Goal: Transaction & Acquisition: Purchase product/service

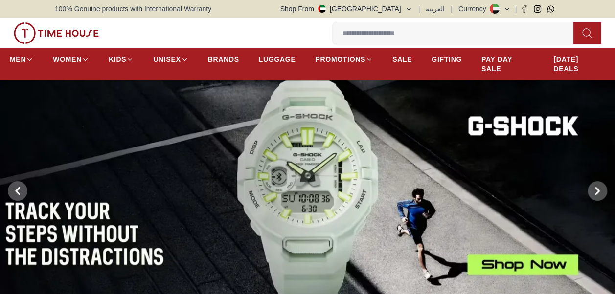
click at [357, 35] on input at bounding box center [457, 33] width 249 height 20
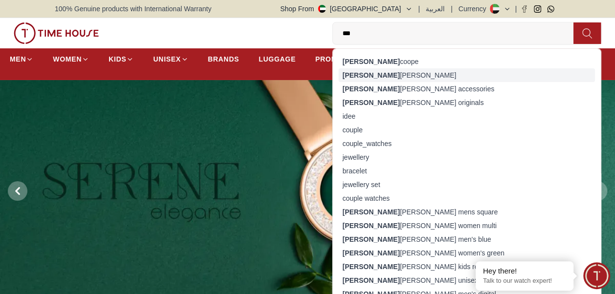
type input "***"
click at [384, 70] on div "[PERSON_NAME]" at bounding box center [467, 75] width 256 height 14
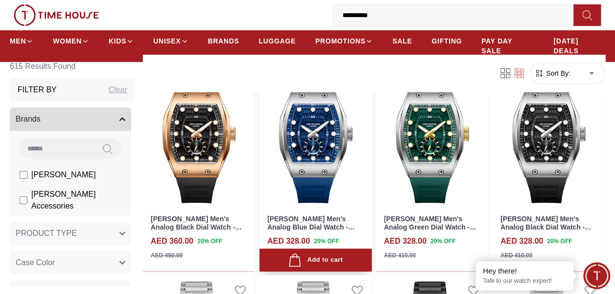
scroll to position [98, 0]
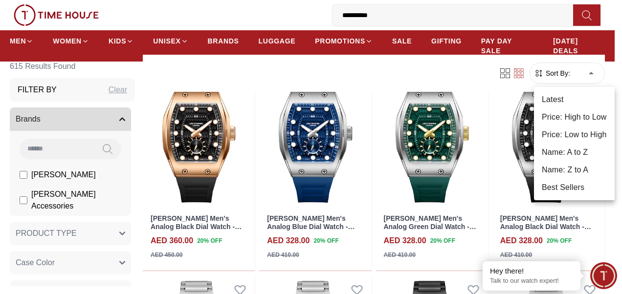
click at [586, 69] on div at bounding box center [311, 147] width 622 height 294
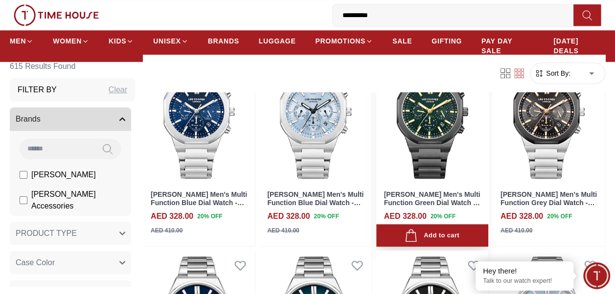
scroll to position [342, 0]
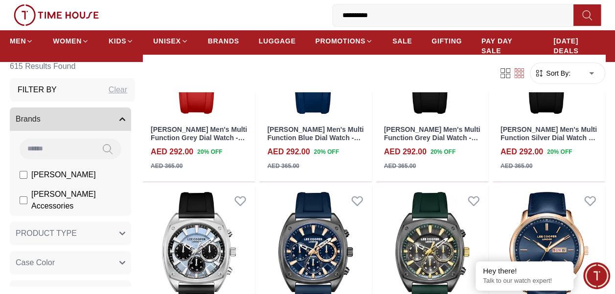
scroll to position [2006, 0]
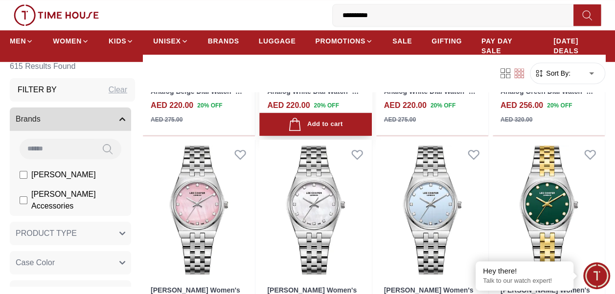
scroll to position [4011, 0]
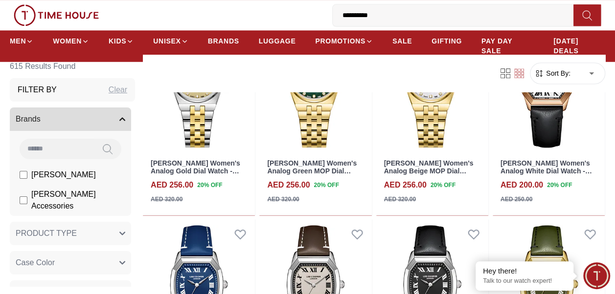
scroll to position [4305, 0]
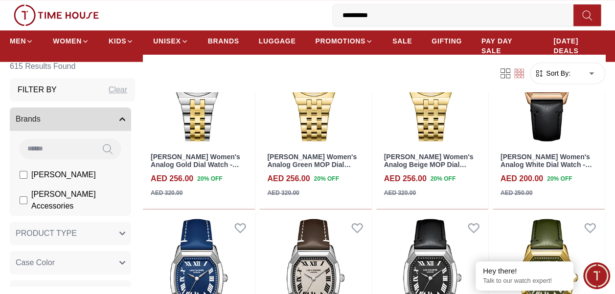
click at [553, 75] on span "Sort By:" at bounding box center [557, 73] width 26 height 10
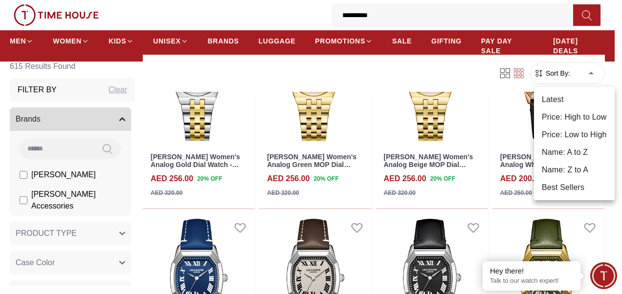
click at [569, 132] on li "Price: Low to High" at bounding box center [574, 135] width 81 height 18
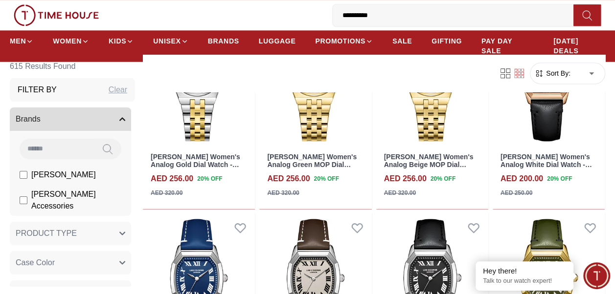
type input "*"
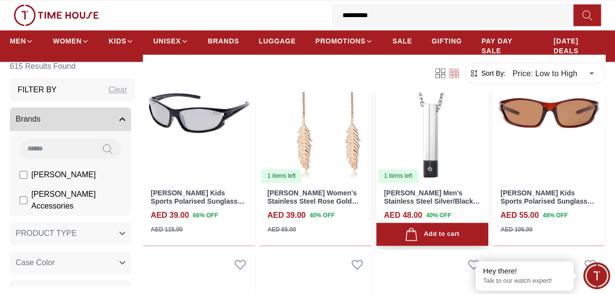
scroll to position [538, 0]
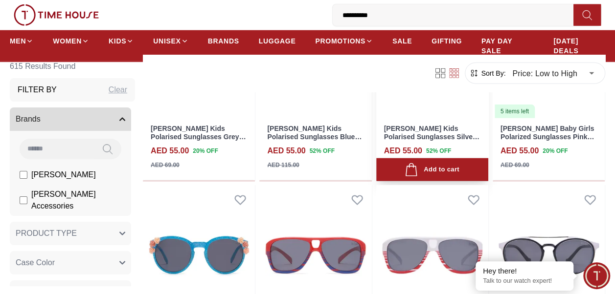
scroll to position [1272, 0]
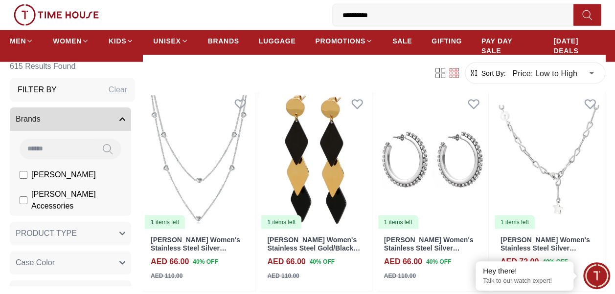
scroll to position [2788, 0]
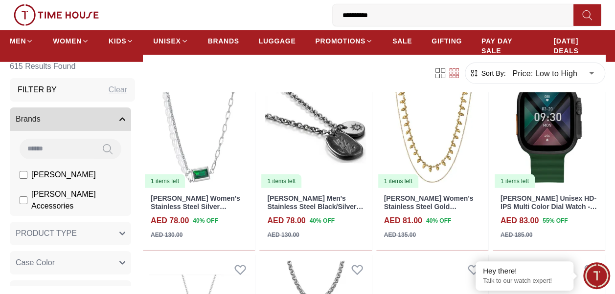
scroll to position [3229, 0]
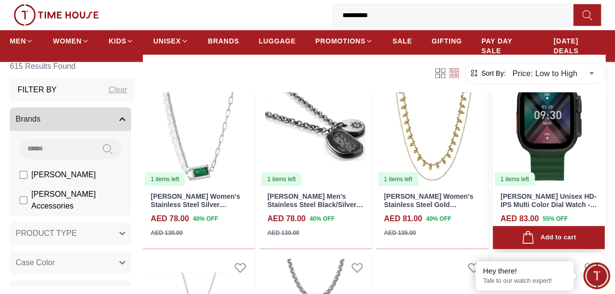
click at [536, 144] on img at bounding box center [549, 116] width 112 height 141
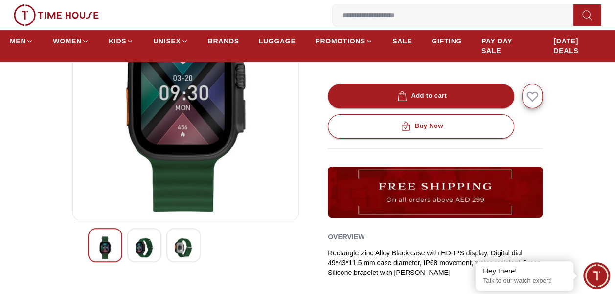
scroll to position [147, 0]
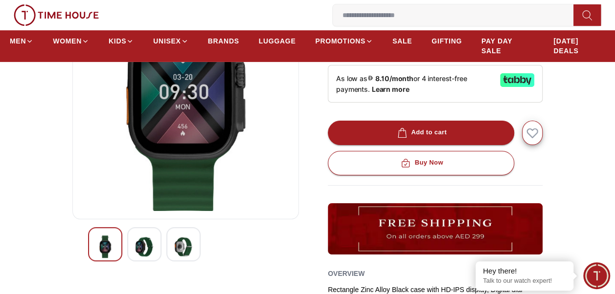
click at [147, 241] on img at bounding box center [145, 247] width 18 height 23
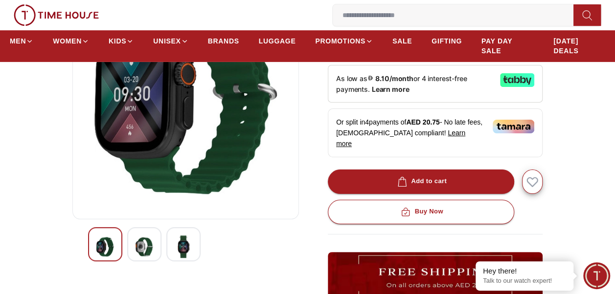
click at [181, 244] on img at bounding box center [184, 247] width 18 height 23
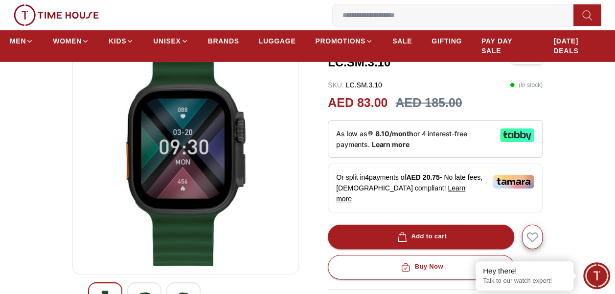
scroll to position [49, 0]
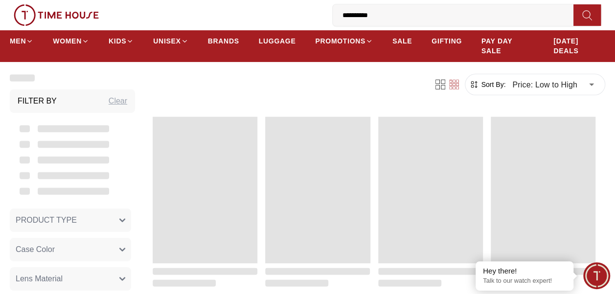
scroll to position [1133, 0]
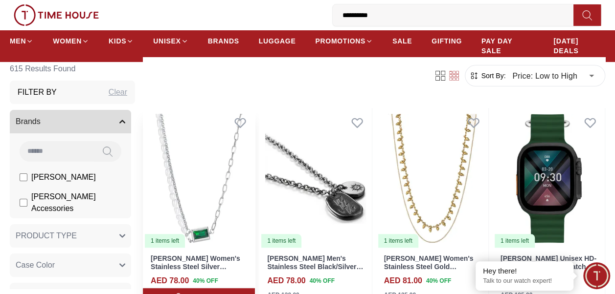
scroll to position [49, 0]
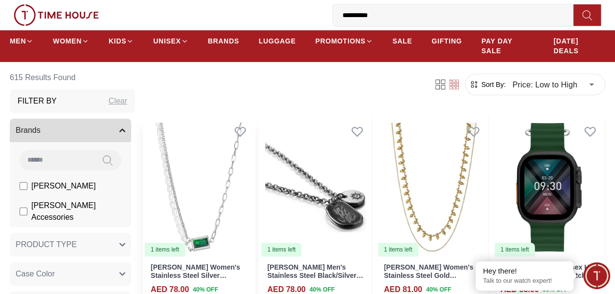
click at [205, 221] on img at bounding box center [199, 187] width 112 height 141
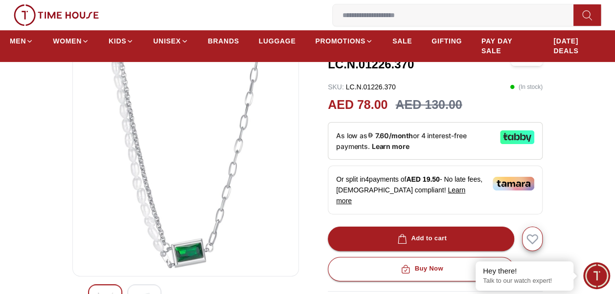
scroll to position [98, 0]
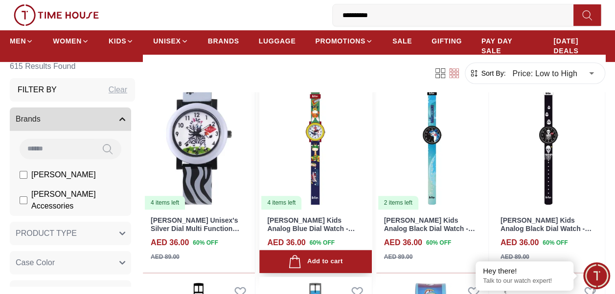
scroll to position [98, 0]
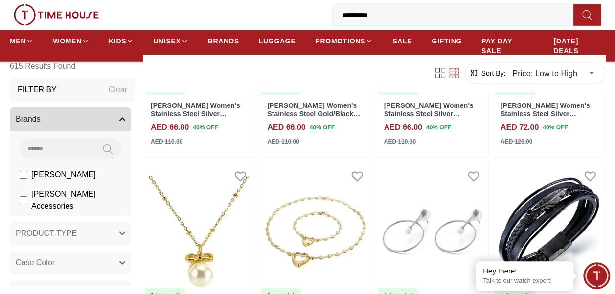
scroll to position [2916, 0]
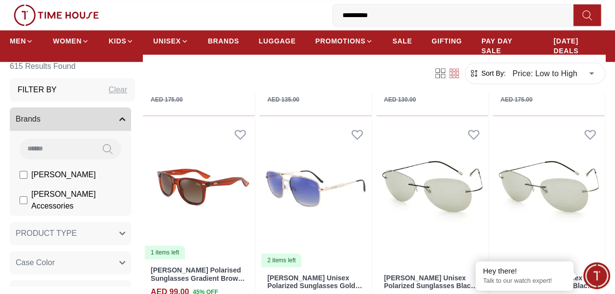
scroll to position [4063, 0]
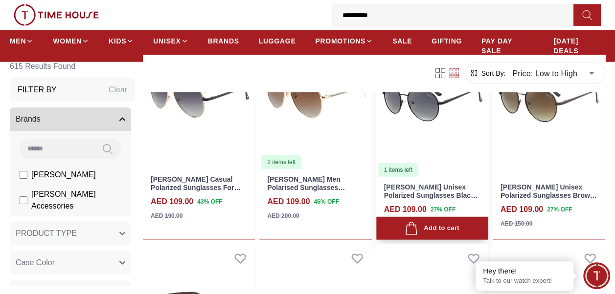
scroll to position [4921, 0]
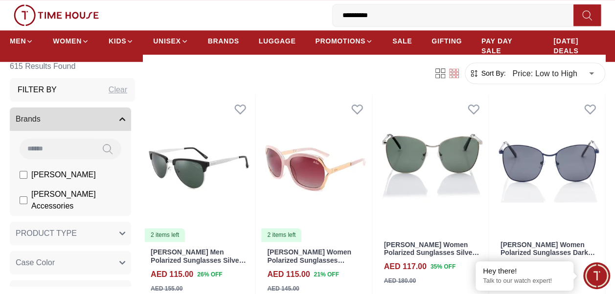
scroll to position [6144, 0]
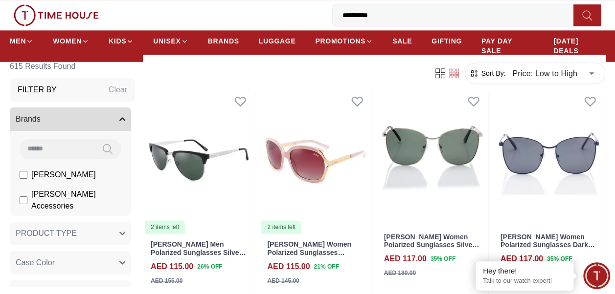
click at [115, 222] on button "PRODUCT TYPE" at bounding box center [70, 233] width 121 height 23
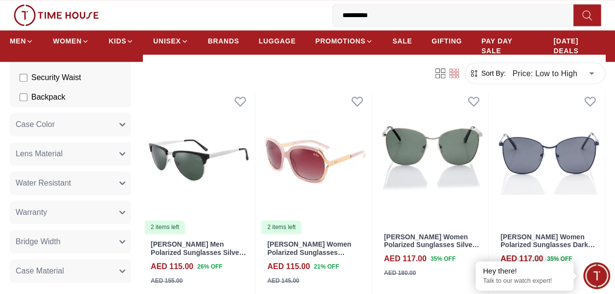
scroll to position [489, 0]
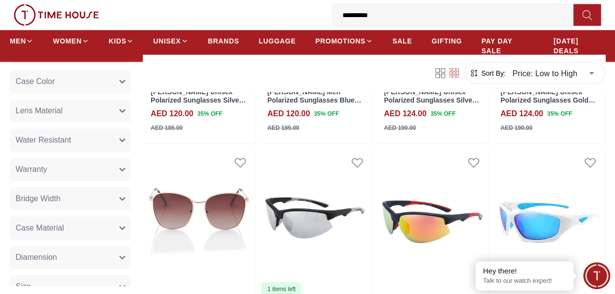
scroll to position [6829, 0]
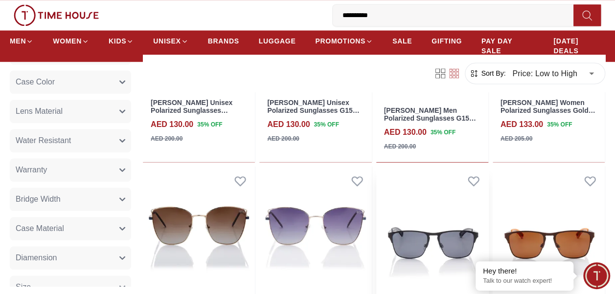
scroll to position [8314, 0]
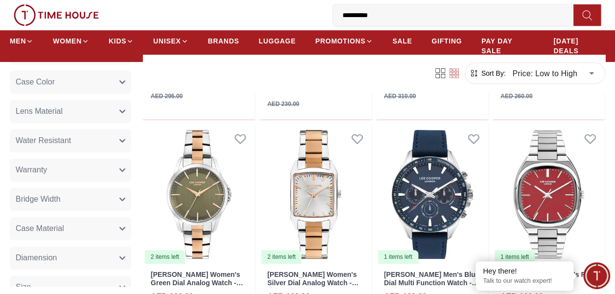
scroll to position [9324, 0]
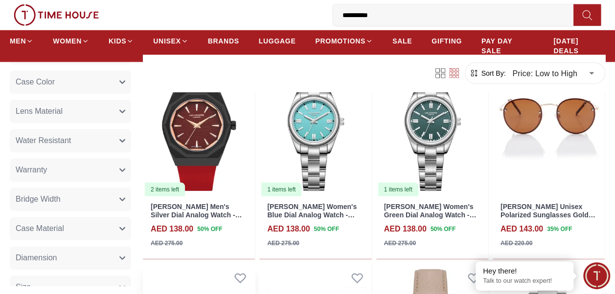
scroll to position [8737, 0]
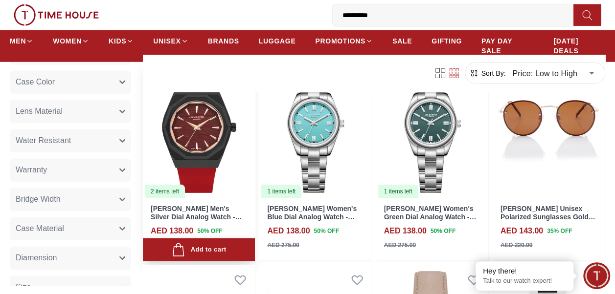
click at [211, 252] on div "Add to cart" at bounding box center [199, 250] width 54 height 13
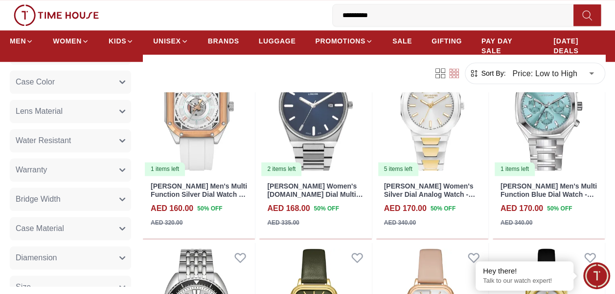
scroll to position [9813, 0]
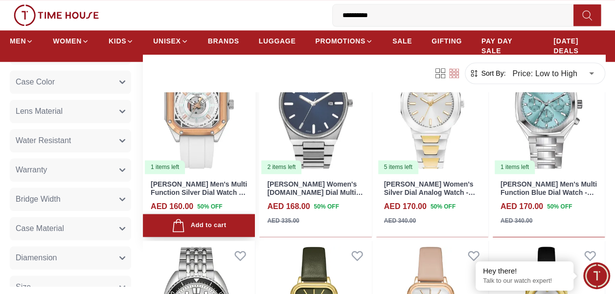
click at [221, 232] on div "Add to cart" at bounding box center [199, 225] width 54 height 13
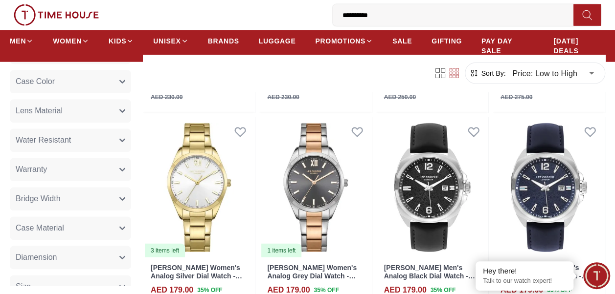
scroll to position [10420, 0]
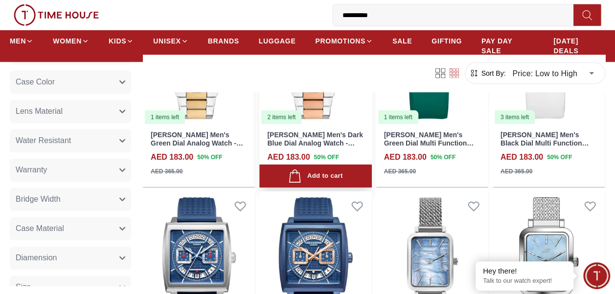
scroll to position [10694, 0]
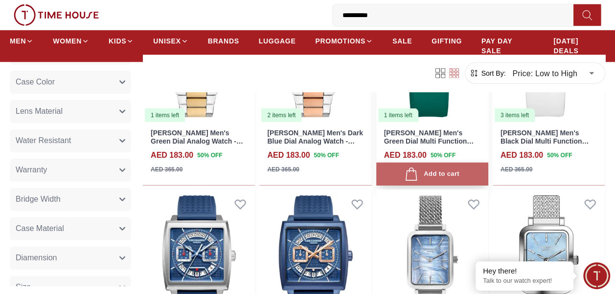
click at [427, 181] on div "Add to cart" at bounding box center [432, 174] width 54 height 13
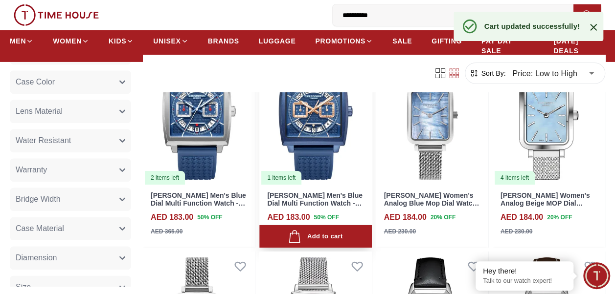
scroll to position [10841, 0]
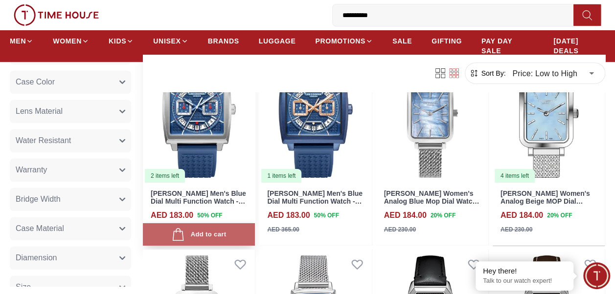
click at [219, 237] on div "Add to cart" at bounding box center [199, 234] width 54 height 13
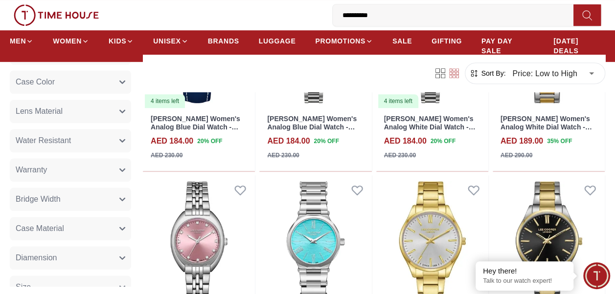
scroll to position [11384, 0]
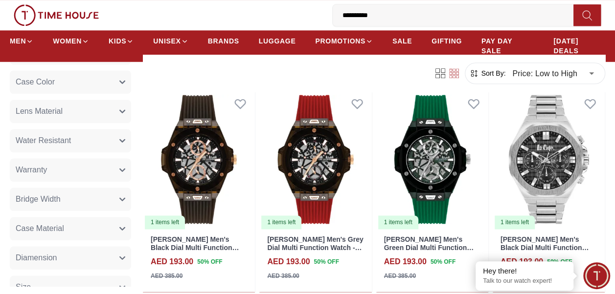
scroll to position [11672, 0]
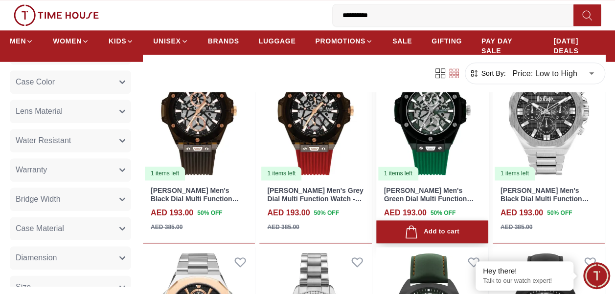
click at [442, 239] on div "Add to cart" at bounding box center [432, 232] width 54 height 13
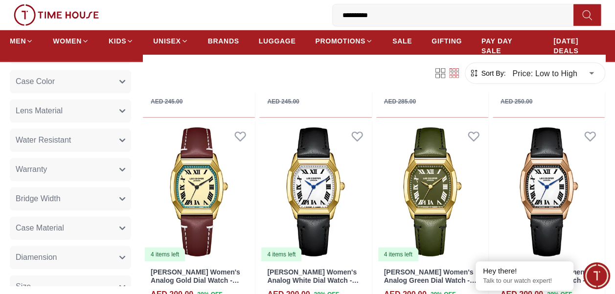
scroll to position [12496, 0]
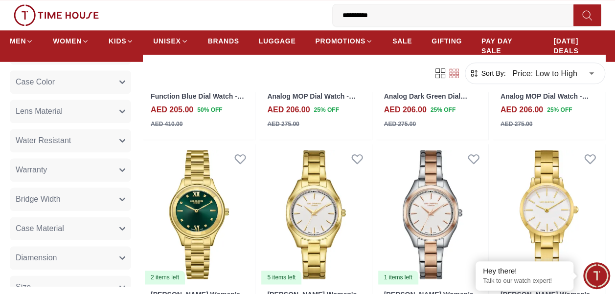
scroll to position [13517, 0]
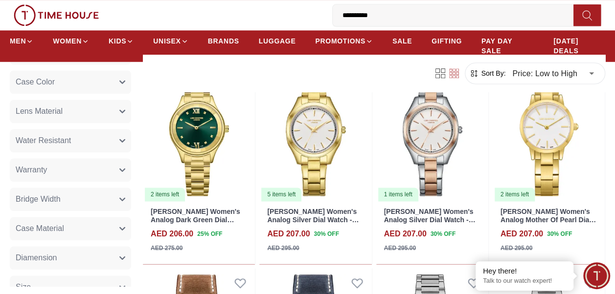
scroll to position [13629, 0]
